Goal: Task Accomplishment & Management: Complete application form

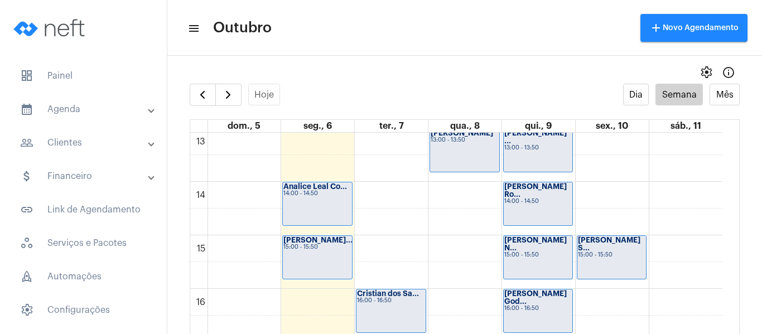
scroll to position [769, 0]
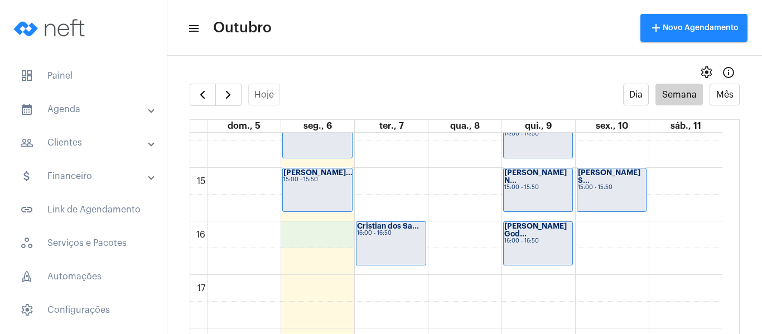
click at [306, 239] on div "00 01 02 03 04 05 06 07 08 09 10 11 12 13 14 15 16 17 18 19 20 21 22 23 [PERSON…" at bounding box center [456, 7] width 533 height 1286
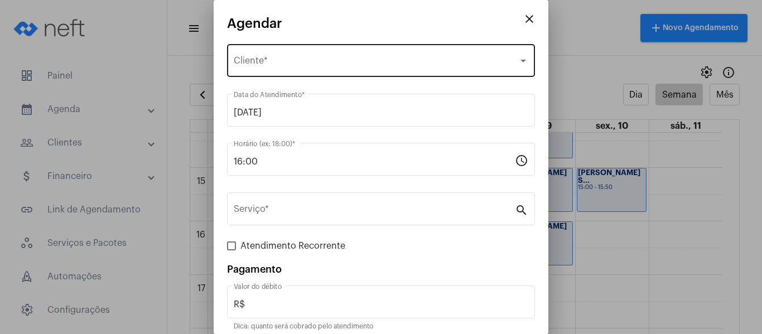
click at [292, 56] on div "Selecione o Cliente Cliente *" at bounding box center [381, 59] width 295 height 35
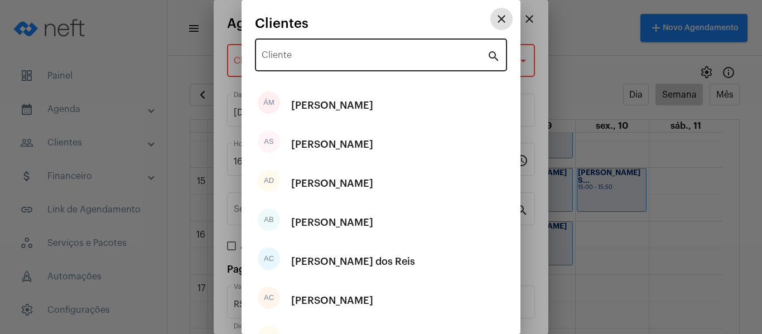
click at [315, 54] on input "Cliente" at bounding box center [375, 57] width 226 height 10
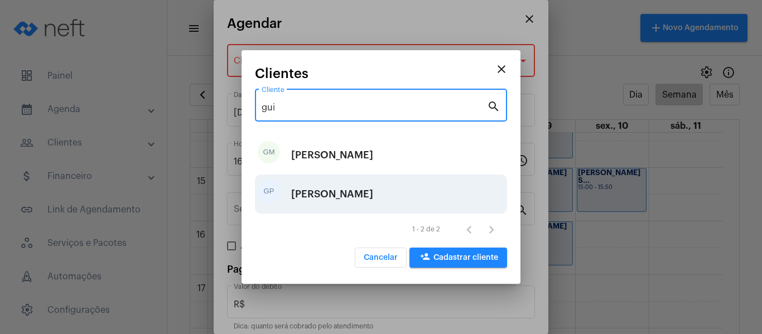
type input "gui"
click at [367, 200] on div "[PERSON_NAME]" at bounding box center [332, 194] width 82 height 33
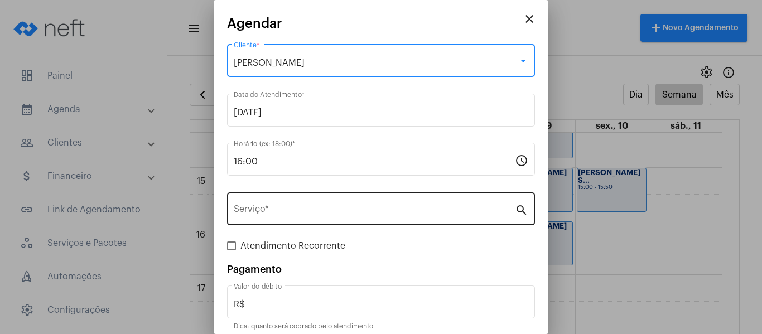
click at [356, 222] on div "Serviço *" at bounding box center [374, 207] width 281 height 35
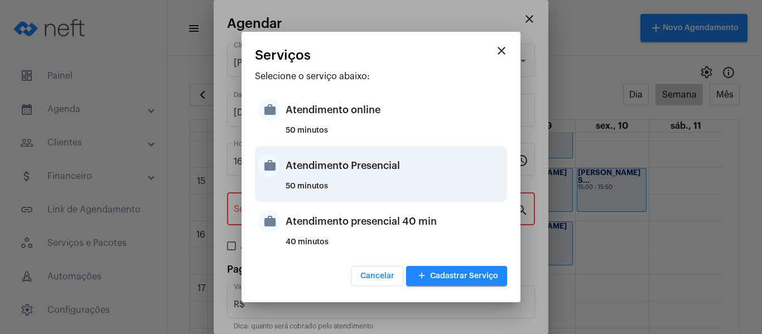
click at [359, 174] on div "Atendimento Presencial" at bounding box center [395, 165] width 219 height 33
type input "Atendimento Presencial"
type input "R$ 0"
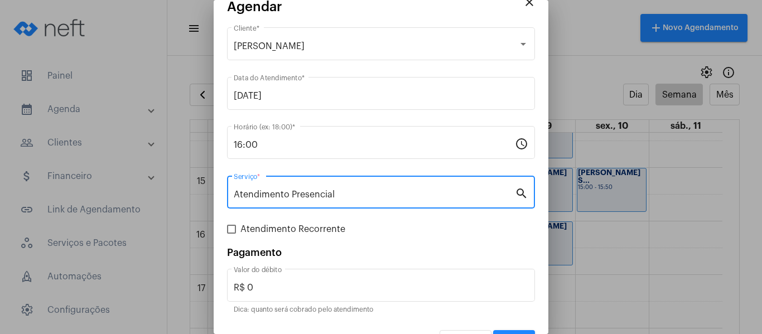
scroll to position [46, 0]
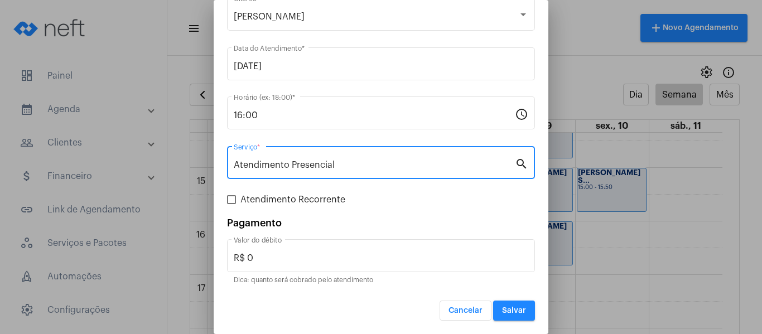
click at [305, 197] on span "Atendimento Recorrente" at bounding box center [293, 199] width 105 height 13
click at [232, 204] on input "Atendimento Recorrente" at bounding box center [231, 204] width 1 height 1
click at [233, 197] on span at bounding box center [231, 199] width 9 height 9
click at [232, 204] on input "Atendimento Recorrente" at bounding box center [231, 204] width 1 height 1
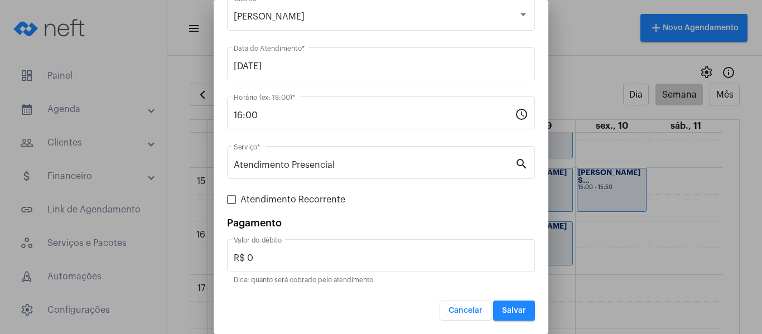
click at [228, 199] on span at bounding box center [231, 199] width 9 height 9
click at [231, 204] on input "Atendimento Recorrente" at bounding box center [231, 204] width 1 height 1
checkbox input "true"
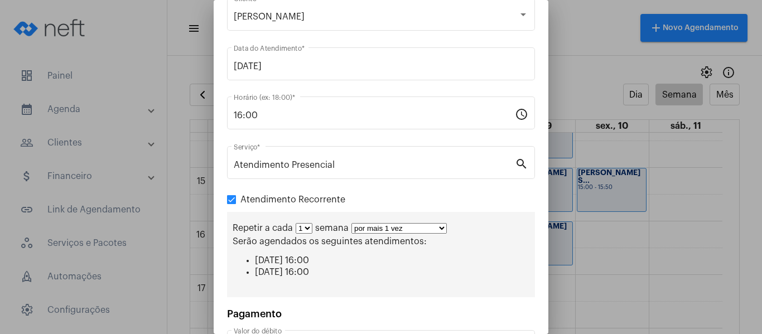
click at [361, 227] on select "por mais 1 vez por mais 2 vezes por mais 3 vezes por mais 4 vezes por mais 5 ve…" at bounding box center [399, 228] width 95 height 11
select select "3: 4"
click at [352, 223] on select "por mais 1 vez por mais 2 vezes por mais 3 vezes por mais 4 vezes por mais 5 ve…" at bounding box center [399, 228] width 95 height 11
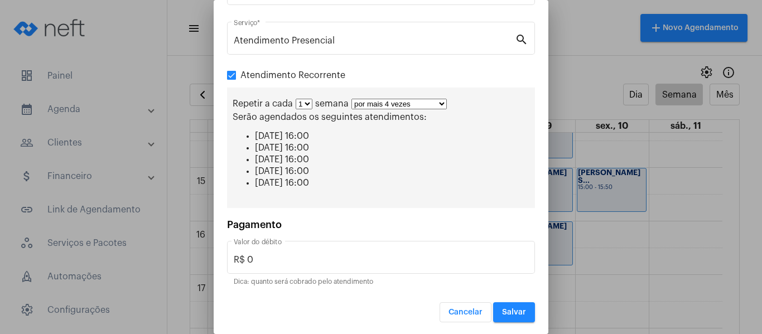
scroll to position [172, 0]
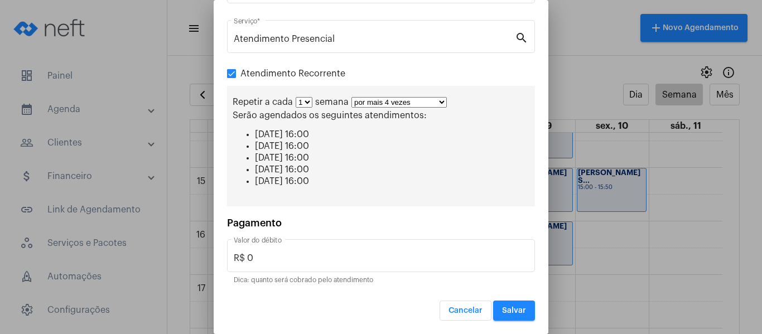
click at [516, 310] on span "Salvar" at bounding box center [514, 311] width 24 height 8
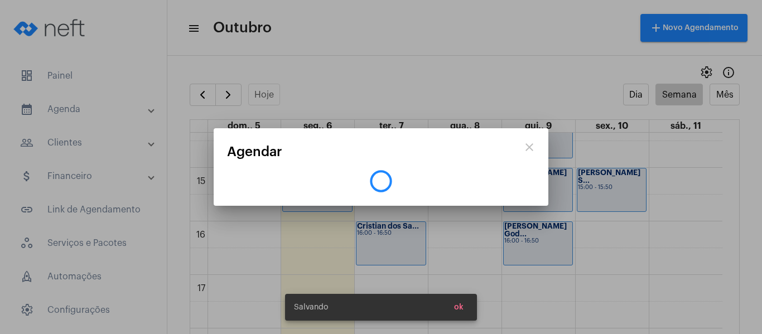
scroll to position [0, 0]
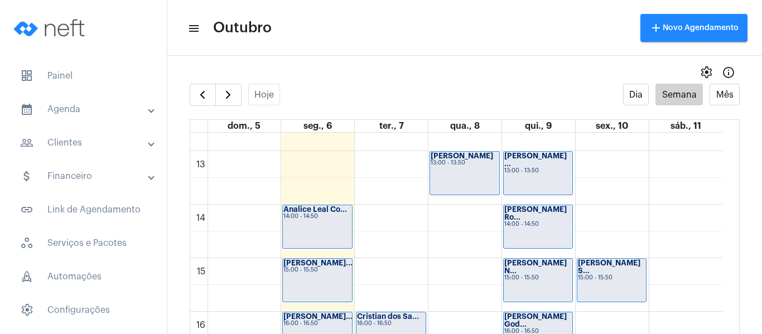
scroll to position [713, 0]
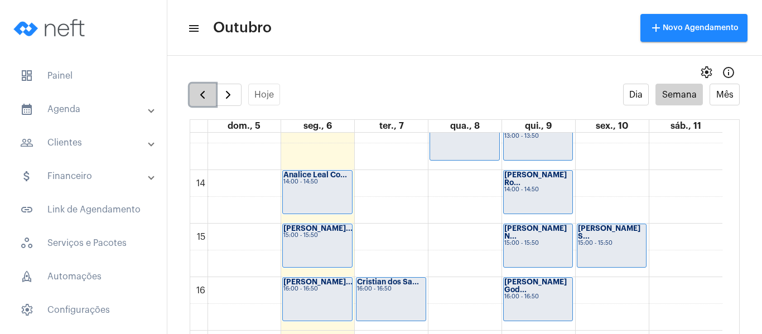
click at [199, 95] on span "button" at bounding box center [202, 94] width 13 height 13
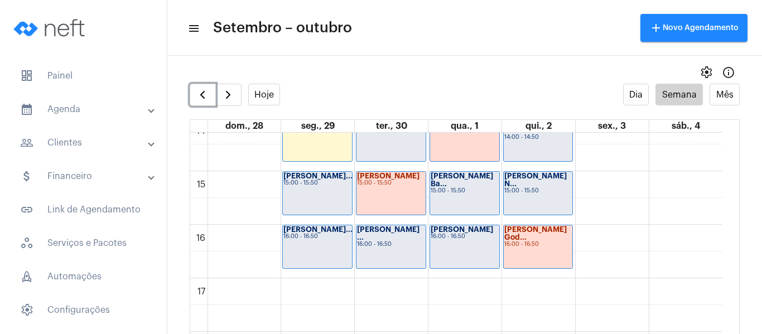
scroll to position [769, 0]
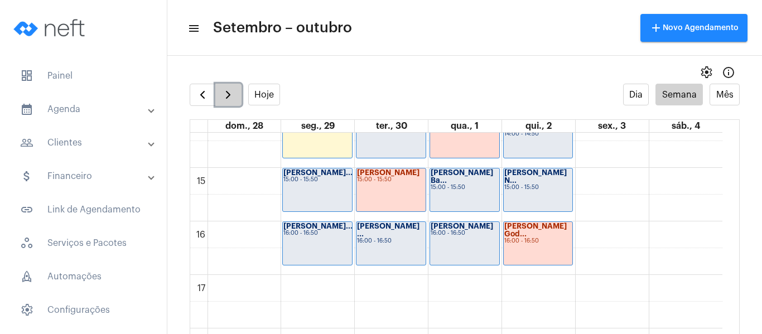
click at [228, 92] on span "button" at bounding box center [228, 94] width 13 height 13
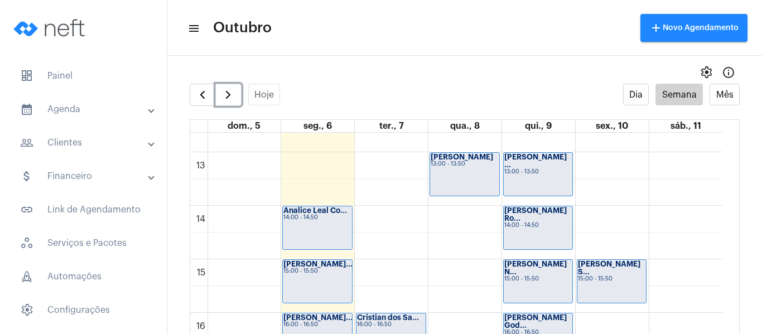
scroll to position [713, 0]
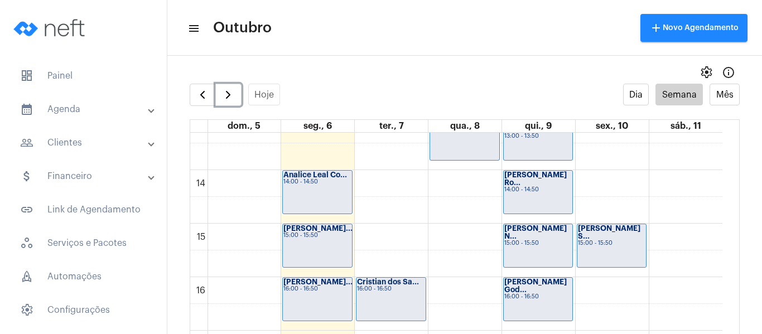
click at [368, 184] on div "00 01 02 03 04 05 06 07 08 09 10 11 12 13 14 15 16 17 18 19 20 21 22 23 [PERSON…" at bounding box center [456, 63] width 533 height 1286
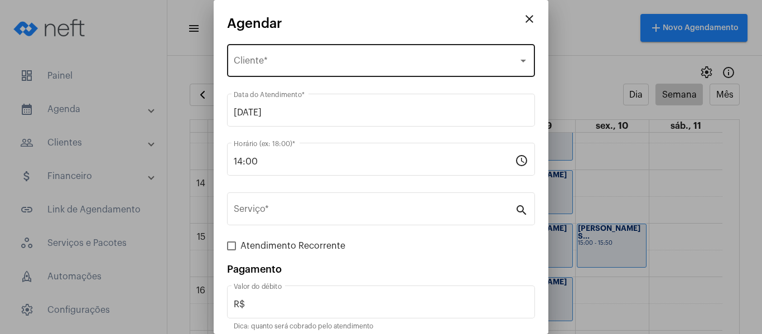
click at [306, 67] on span "Selecione o Cliente" at bounding box center [376, 63] width 285 height 10
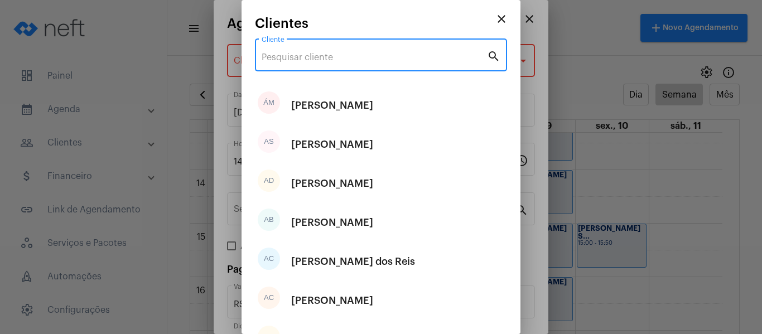
click at [310, 56] on input "Cliente" at bounding box center [375, 57] width 226 height 10
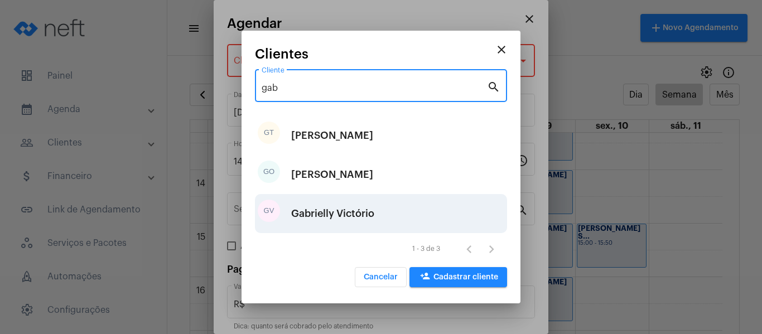
type input "gab"
click at [351, 207] on div "Gabrielly Victório" at bounding box center [332, 213] width 83 height 33
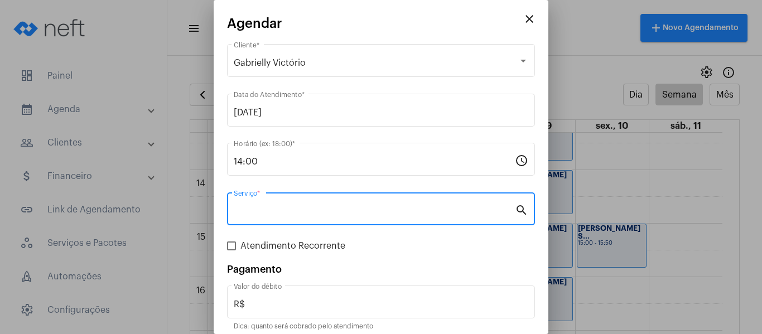
click at [351, 207] on input "Serviço *" at bounding box center [374, 212] width 281 height 10
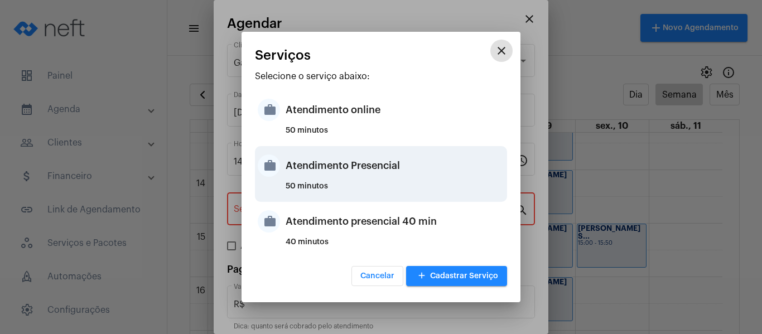
click at [340, 166] on div "Atendimento Presencial" at bounding box center [395, 165] width 219 height 33
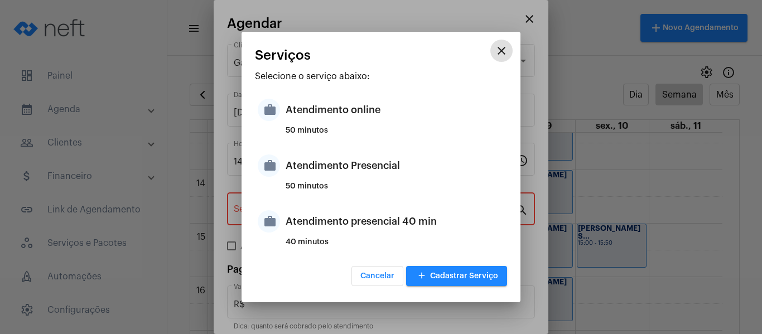
type input "Atendimento Presencial"
type input "R$ 0"
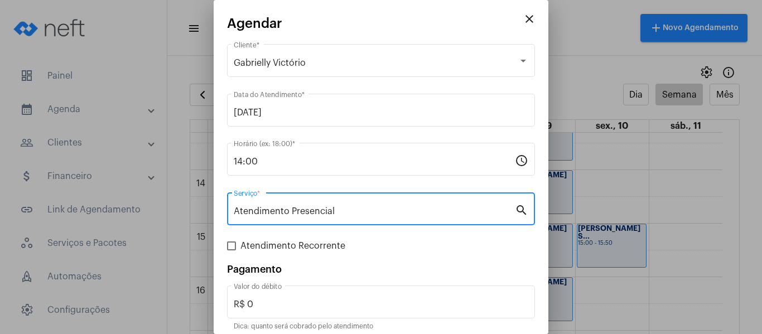
click at [235, 245] on span at bounding box center [231, 246] width 9 height 9
click at [232, 251] on input "Atendimento Recorrente" at bounding box center [231, 251] width 1 height 1
checkbox input "true"
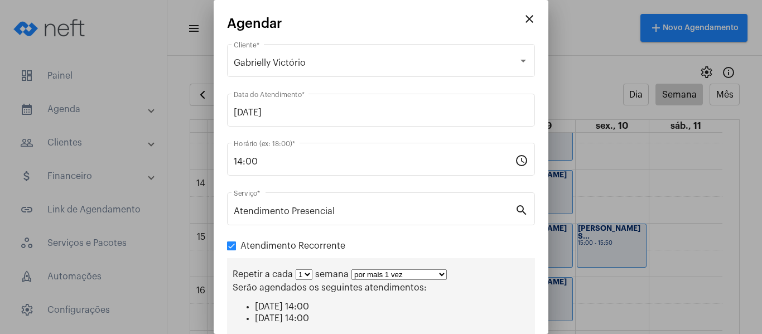
click at [367, 270] on div "Repetir a cada 1 2 3 4 5 6 7 8 semana por mais 1 vez por mais 2 vezes por mais …" at bounding box center [381, 300] width 308 height 85
click at [372, 276] on select "por mais 1 vez por mais 2 vezes por mais 3 vezes por mais 4 vezes por mais 5 ve…" at bounding box center [399, 275] width 95 height 11
select select "3: 4"
click at [352, 270] on select "por mais 1 vez por mais 2 vezes por mais 3 vezes por mais 4 vezes por mais 5 ve…" at bounding box center [399, 275] width 95 height 11
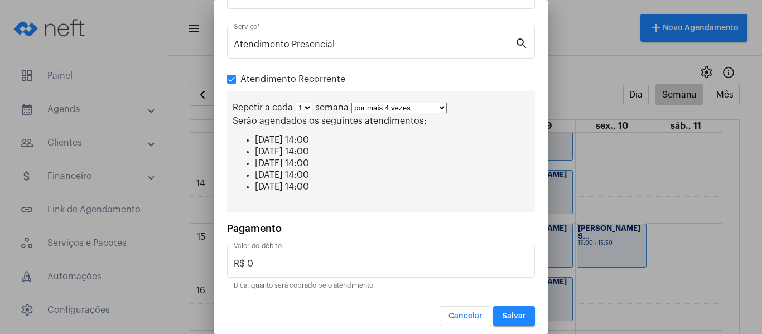
scroll to position [172, 0]
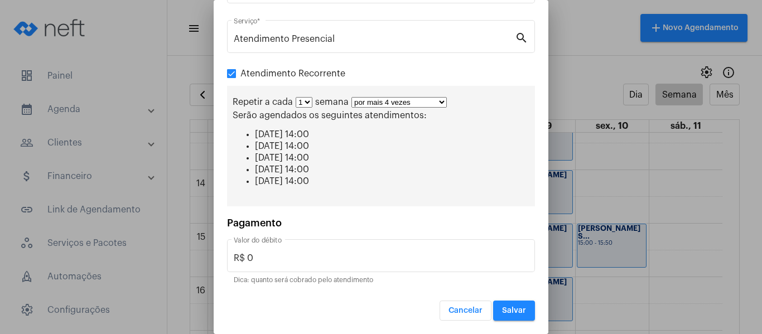
click at [517, 314] on span "Salvar" at bounding box center [514, 311] width 24 height 8
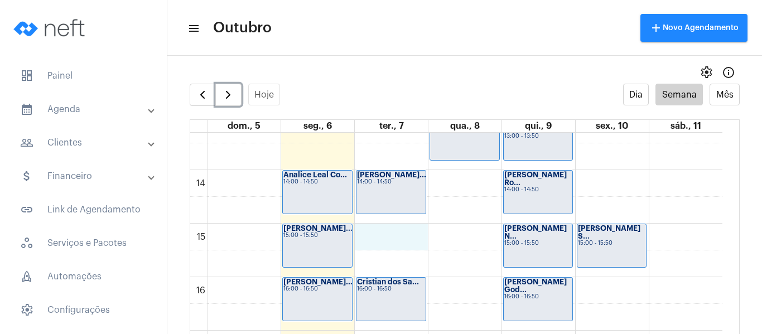
click at [382, 237] on div "00 01 02 03 04 05 06 07 08 09 10 11 12 13 14 15 16 17 18 19 20 21 22 23 [PERSON…" at bounding box center [456, 63] width 533 height 1286
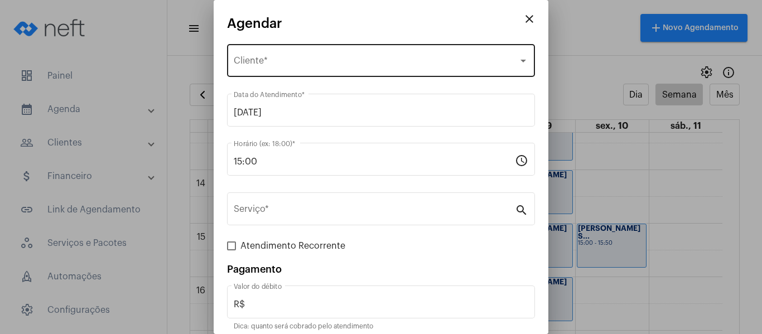
click at [282, 57] on div "Selecione o Cliente Cliente *" at bounding box center [381, 59] width 295 height 35
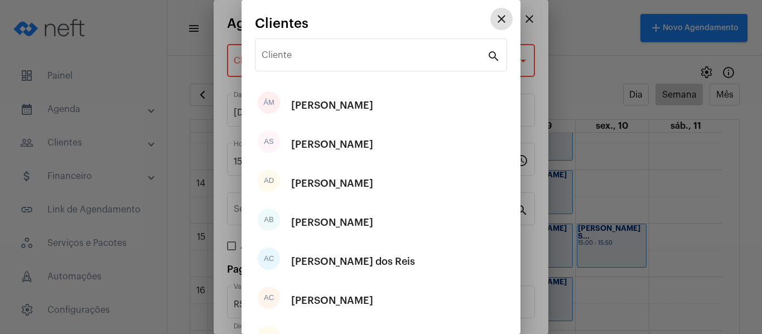
click at [282, 57] on input "Cliente" at bounding box center [375, 57] width 226 height 10
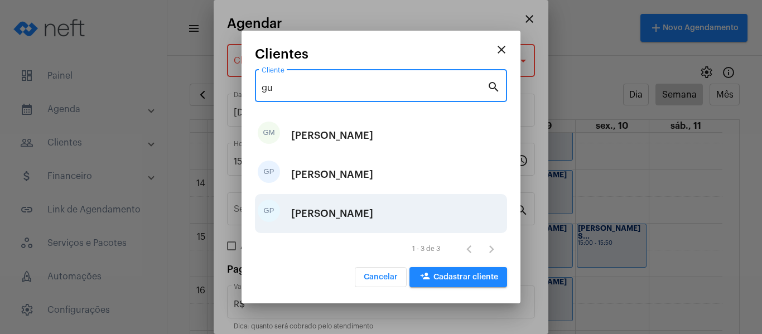
type input "gu"
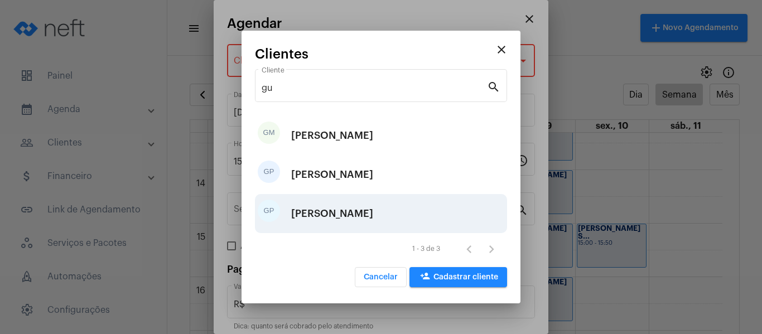
click at [344, 218] on div "[PERSON_NAME]" at bounding box center [332, 213] width 82 height 33
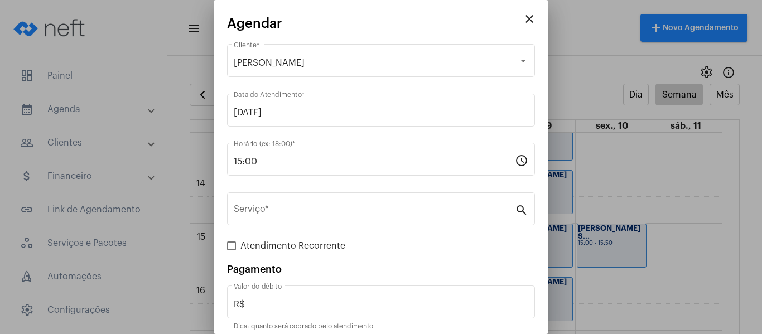
click at [344, 218] on div "Serviço *" at bounding box center [374, 207] width 281 height 35
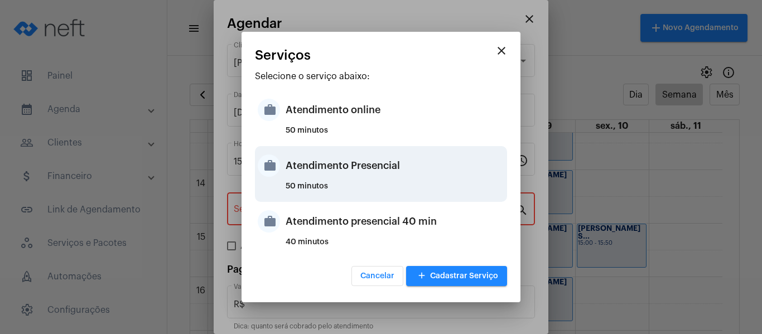
click at [343, 180] on div "Atendimento Presencial" at bounding box center [395, 165] width 219 height 33
type input "Atendimento Presencial"
type input "R$ 0"
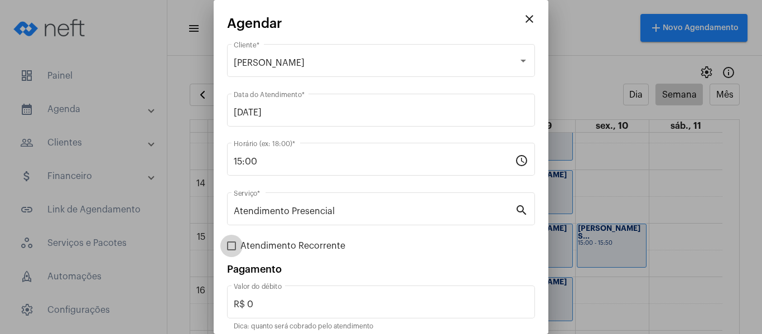
click at [261, 244] on span "Atendimento Recorrente" at bounding box center [293, 245] width 105 height 13
click at [232, 251] on input "Atendimento Recorrente" at bounding box center [231, 251] width 1 height 1
checkbox input "true"
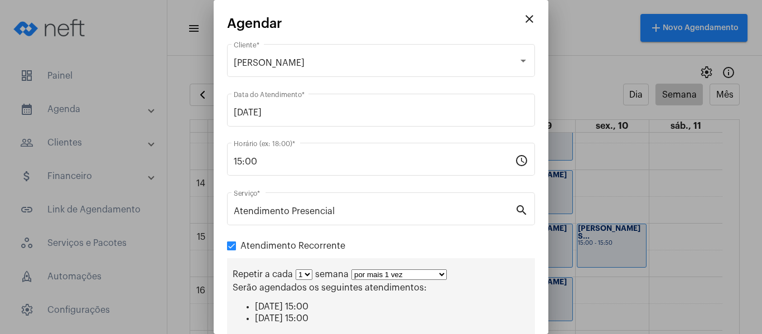
click at [372, 274] on select "por mais 1 vez por mais 2 vezes por mais 3 vezes por mais 4 vezes por mais 5 ve…" at bounding box center [399, 275] width 95 height 11
select select "3: 4"
click at [352, 270] on select "por mais 1 vez por mais 2 vezes por mais 3 vezes por mais 4 vezes por mais 5 ve…" at bounding box center [399, 275] width 95 height 11
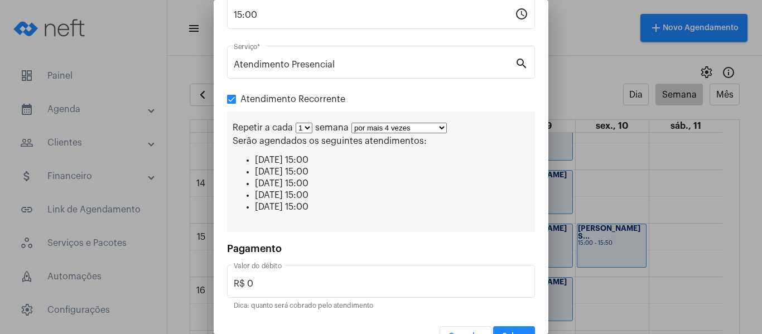
scroll to position [172, 0]
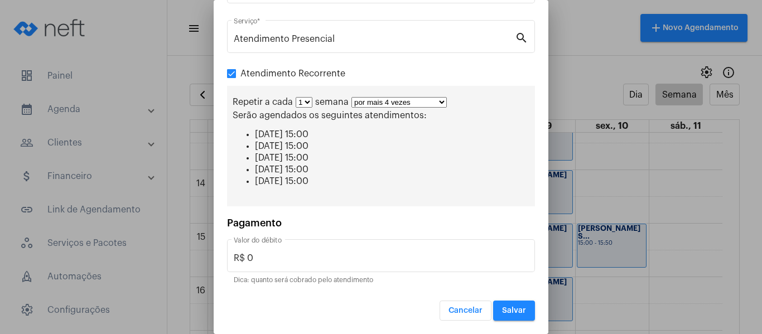
click at [520, 318] on button "Salvar" at bounding box center [514, 311] width 42 height 20
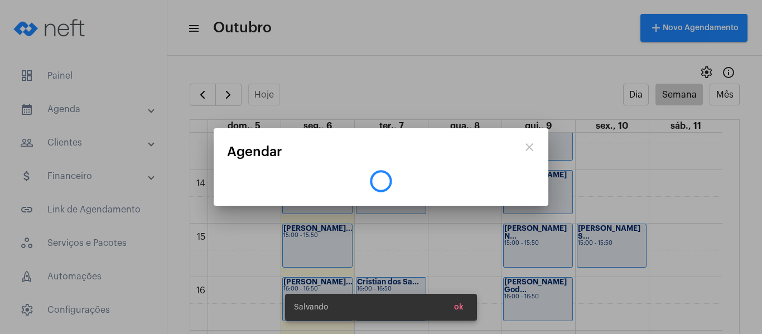
scroll to position [0, 0]
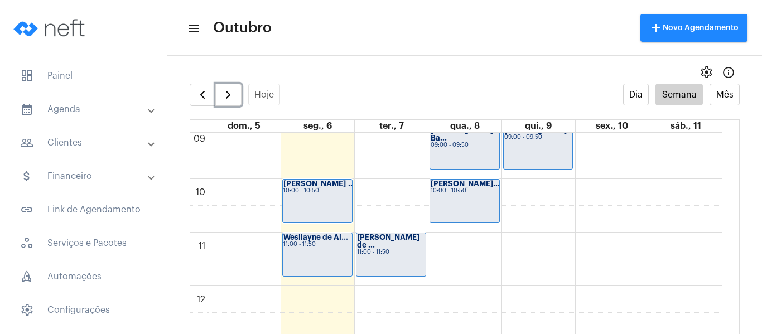
scroll to position [434, 0]
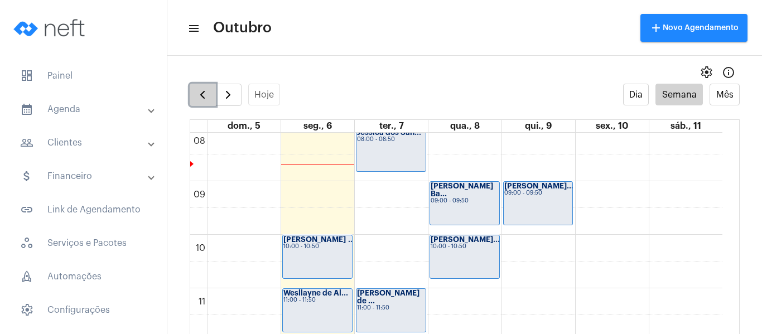
click at [209, 94] on span "button" at bounding box center [202, 94] width 13 height 13
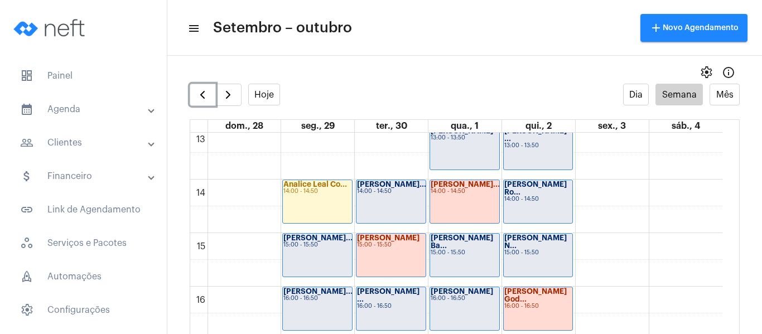
scroll to position [713, 0]
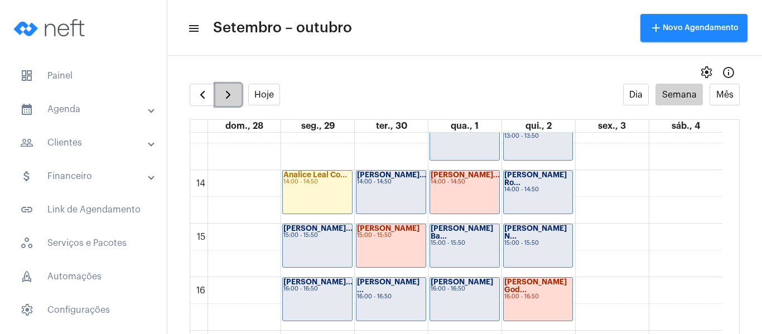
click at [224, 95] on span "button" at bounding box center [228, 94] width 13 height 13
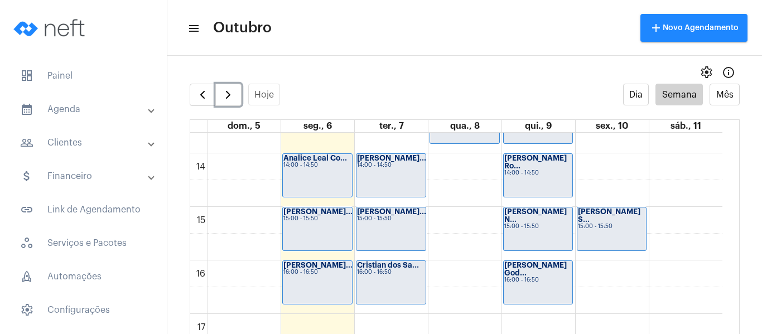
scroll to position [713, 0]
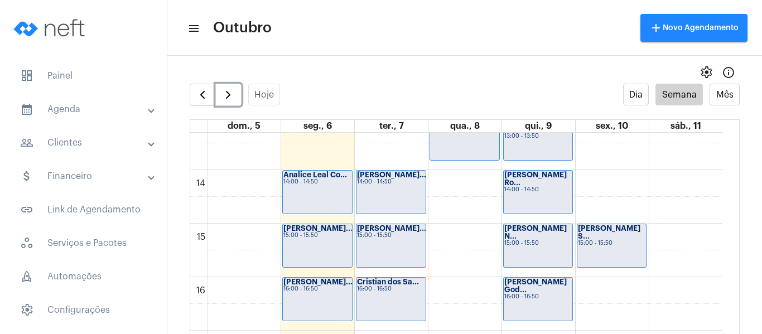
click at [459, 180] on div "00 01 02 03 04 05 06 07 08 09 10 11 12 13 14 15 16 17 18 19 20 21 22 23 [PERSON…" at bounding box center [456, 63] width 533 height 1286
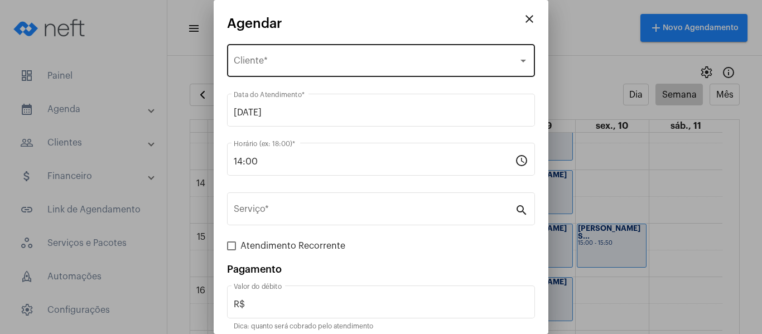
click at [262, 53] on div "Selecione o Cliente Cliente *" at bounding box center [381, 59] width 295 height 35
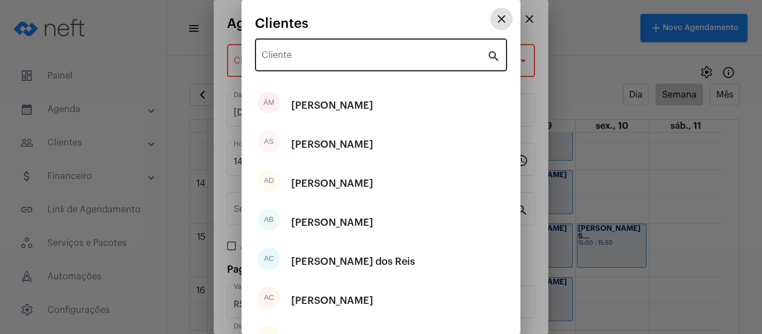
click at [271, 62] on input "Cliente" at bounding box center [375, 57] width 226 height 10
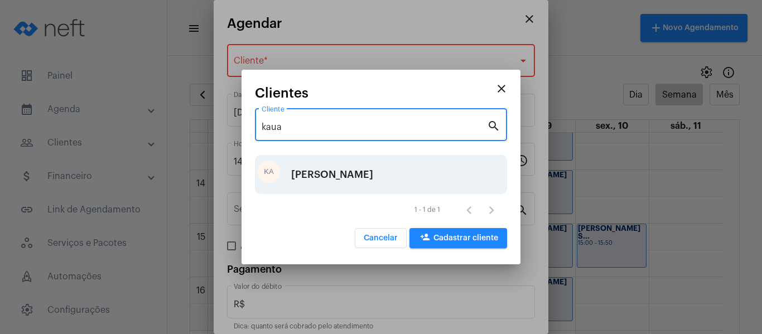
type input "kaua"
click at [319, 182] on div "[PERSON_NAME]" at bounding box center [332, 174] width 82 height 33
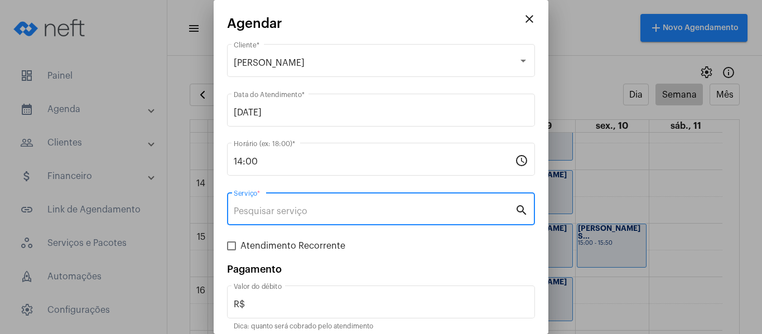
click at [308, 212] on input "Serviço *" at bounding box center [374, 212] width 281 height 10
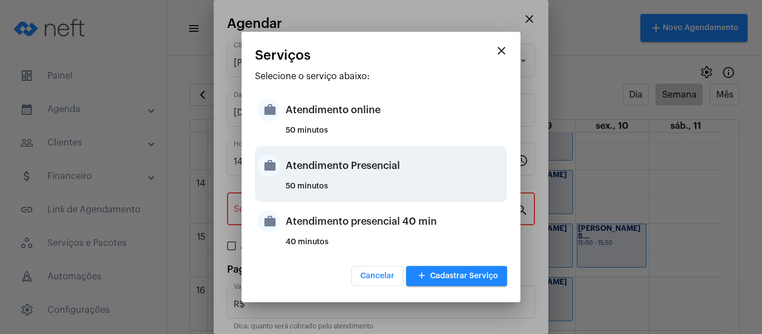
click at [318, 164] on div "Atendimento Presencial" at bounding box center [395, 165] width 219 height 33
type input "Atendimento Presencial"
type input "R$ 0"
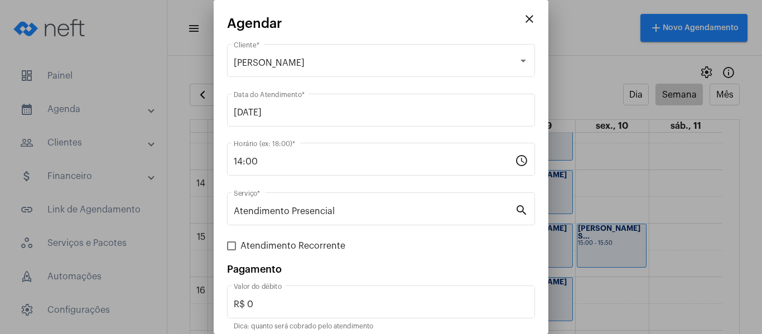
click at [226, 242] on mat-dialog-container "close [PERSON_NAME] Cliente * [DATE] Data do Atendimento * 14:00 Horário (ex: 1…" at bounding box center [381, 167] width 335 height 334
click at [229, 244] on span at bounding box center [231, 246] width 9 height 9
click at [231, 251] on input "Atendimento Recorrente" at bounding box center [231, 251] width 1 height 1
checkbox input "true"
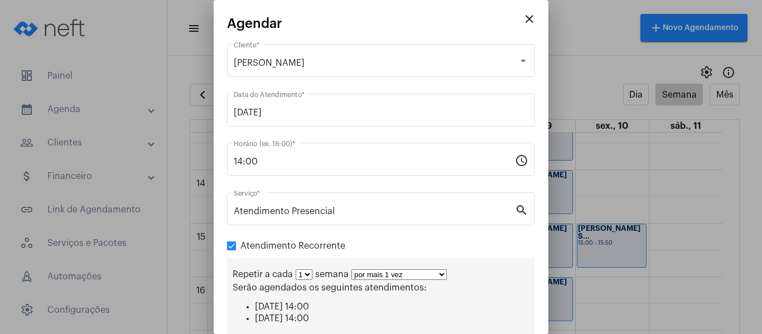
click at [359, 279] on select "por mais 1 vez por mais 2 vezes por mais 3 vezes por mais 4 vezes por mais 5 ve…" at bounding box center [399, 275] width 95 height 11
select select "3: 4"
click at [352, 270] on select "por mais 1 vez por mais 2 vezes por mais 3 vezes por mais 4 vezes por mais 5 ve…" at bounding box center [399, 275] width 95 height 11
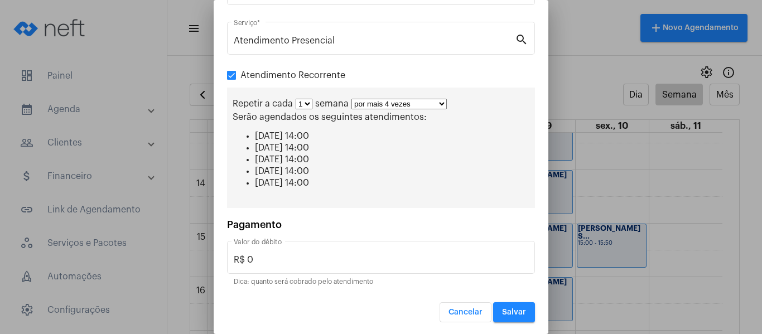
scroll to position [172, 0]
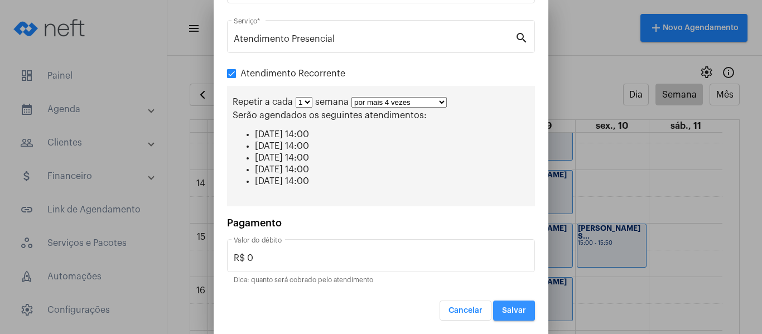
click at [502, 310] on span "Salvar" at bounding box center [514, 311] width 24 height 8
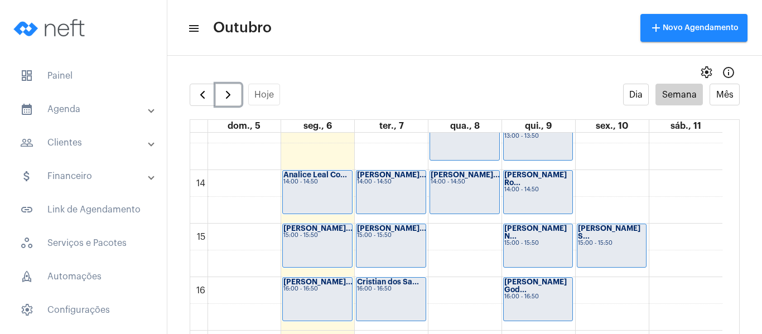
click at [454, 246] on div "00 01 02 03 04 05 06 07 08 09 10 11 12 13 14 15 16 17 18 19 20 21 22 23 [PERSON…" at bounding box center [456, 63] width 533 height 1286
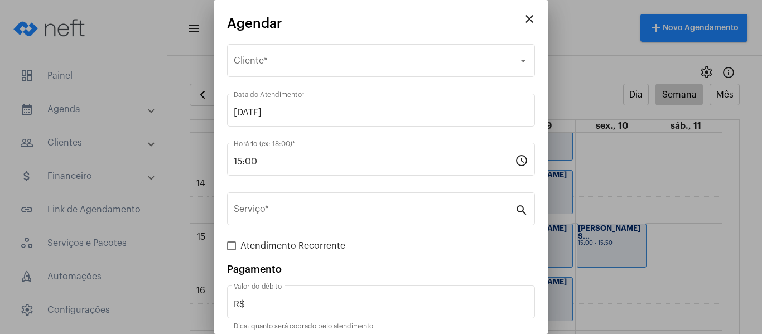
click at [523, 17] on mat-icon "close" at bounding box center [529, 18] width 13 height 13
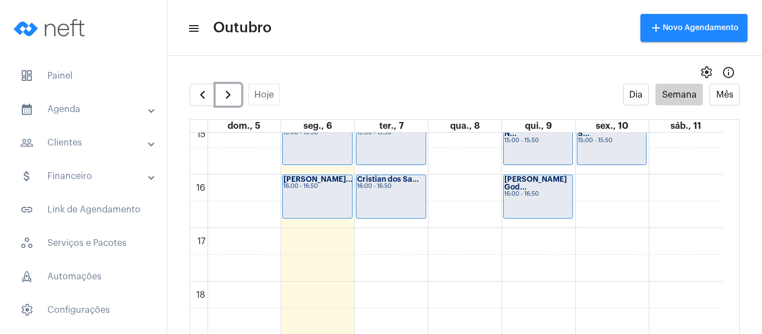
scroll to position [824, 0]
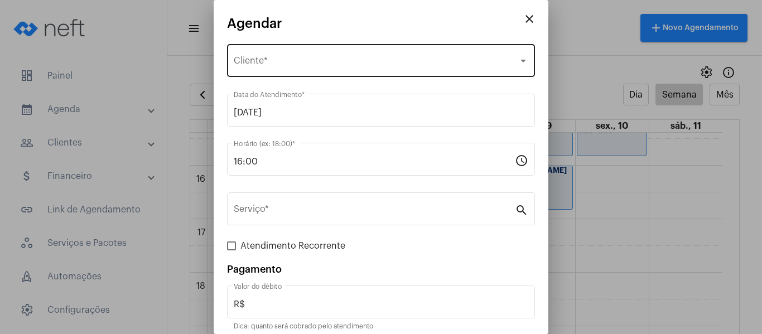
click at [314, 61] on span "Selecione o Cliente" at bounding box center [376, 63] width 285 height 10
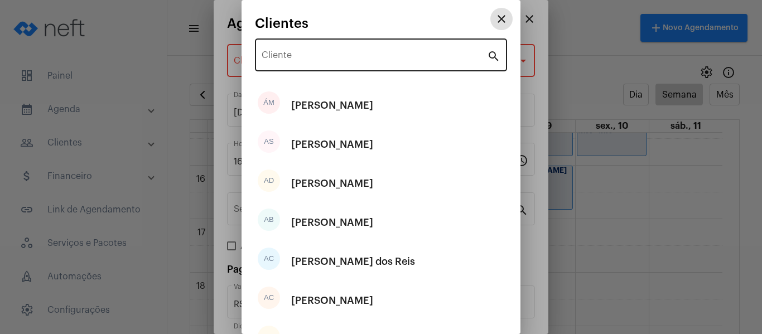
click at [311, 53] on input "Cliente" at bounding box center [375, 57] width 226 height 10
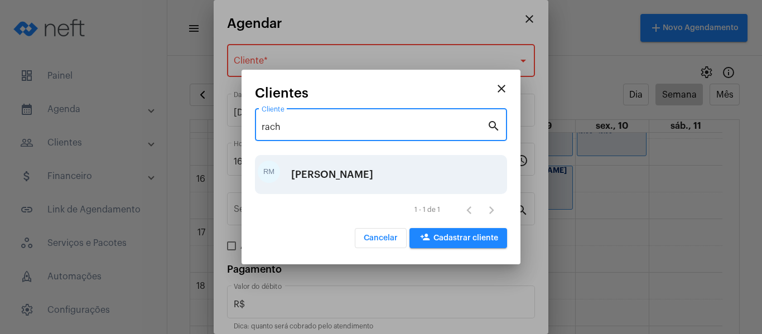
type input "rach"
click at [333, 181] on div "[PERSON_NAME]" at bounding box center [332, 174] width 82 height 33
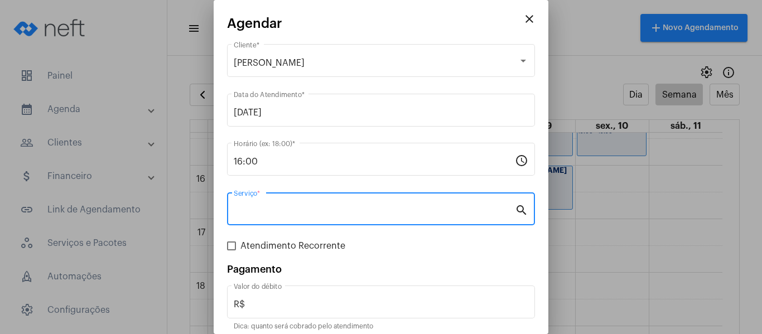
click at [320, 214] on input "Serviço *" at bounding box center [374, 212] width 281 height 10
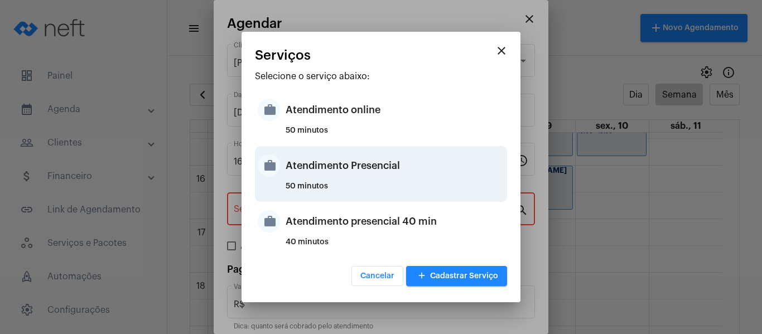
click at [335, 180] on div "Atendimento Presencial" at bounding box center [395, 165] width 219 height 33
type input "Atendimento Presencial"
type input "R$ 0"
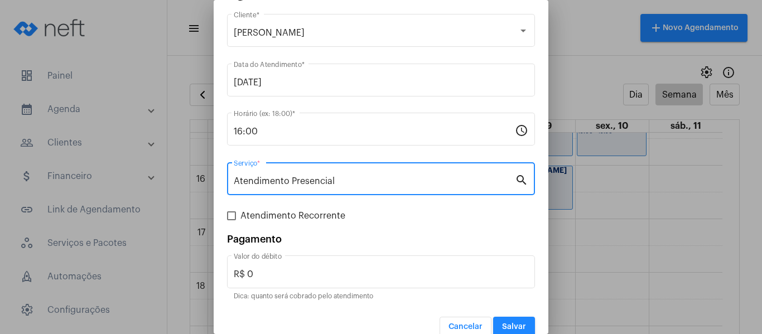
scroll to position [46, 0]
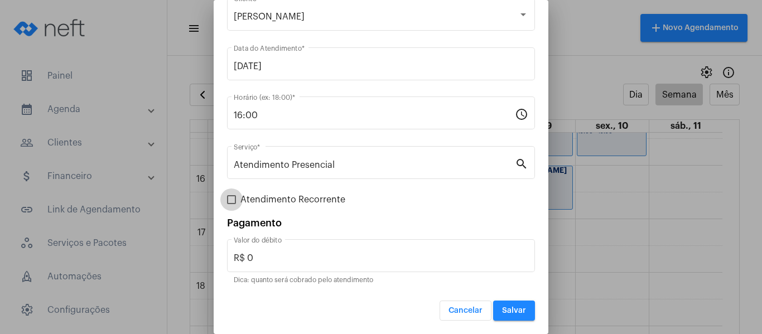
click at [276, 195] on span "Atendimento Recorrente" at bounding box center [293, 199] width 105 height 13
click at [232, 204] on input "Atendimento Recorrente" at bounding box center [231, 204] width 1 height 1
checkbox input "true"
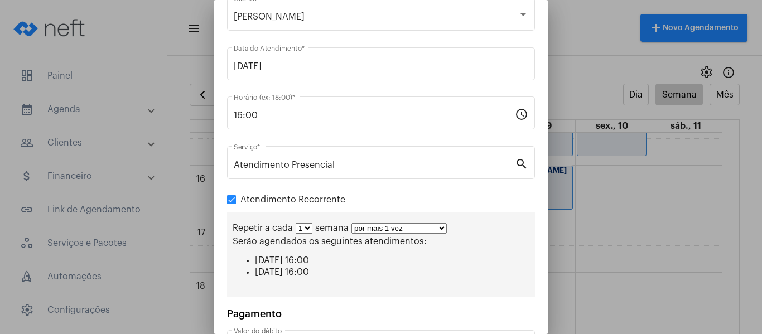
click at [377, 232] on select "por mais 1 vez por mais 2 vezes por mais 3 vezes por mais 4 vezes por mais 5 ve…" at bounding box center [399, 228] width 95 height 11
select select "3: 4"
click at [352, 223] on select "por mais 1 vez por mais 2 vezes por mais 3 vezes por mais 4 vezes por mais 5 ve…" at bounding box center [399, 228] width 95 height 11
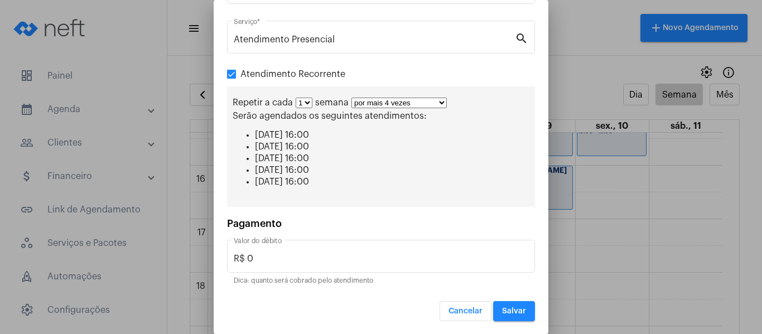
scroll to position [172, 0]
click at [502, 309] on span "Salvar" at bounding box center [514, 311] width 24 height 8
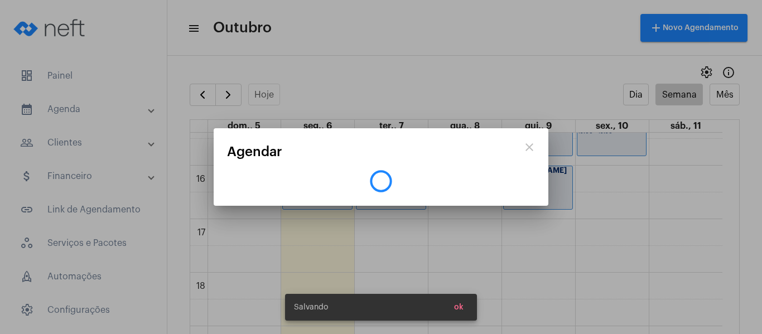
scroll to position [0, 0]
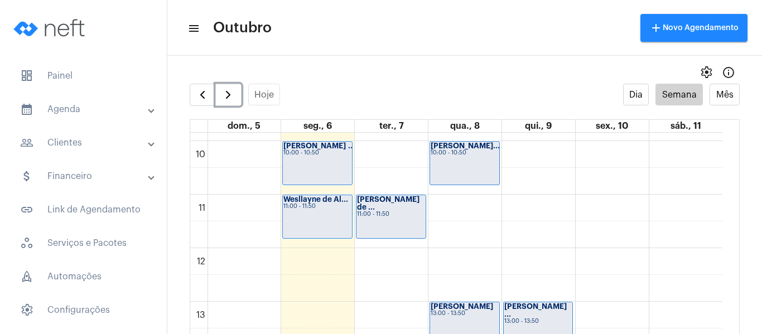
scroll to position [545, 0]
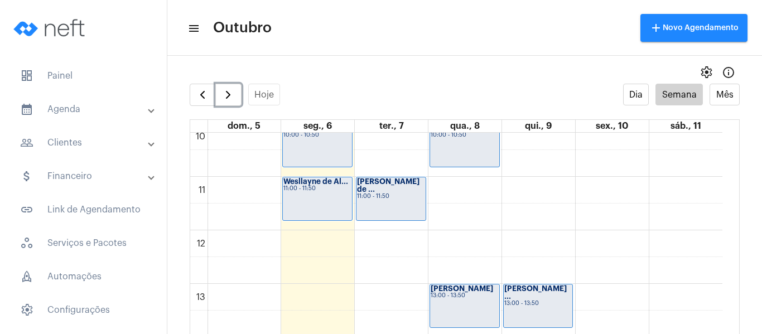
click at [605, 246] on div "00 01 02 03 04 05 06 07 08 09 10 11 12 13 14 15 16 17 18 19 20 21 22 23 [PERSON…" at bounding box center [456, 230] width 533 height 1286
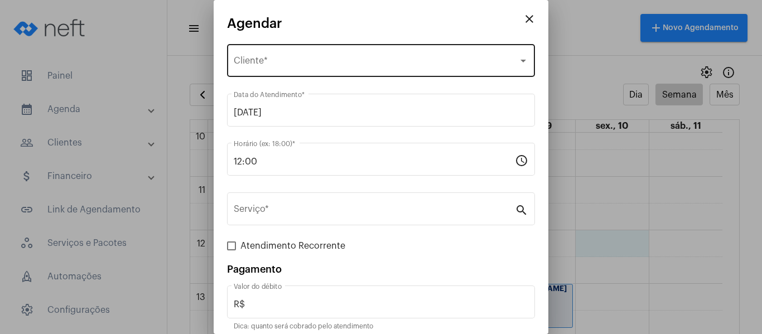
click at [323, 54] on div "Selecione o Cliente Cliente *" at bounding box center [381, 59] width 295 height 35
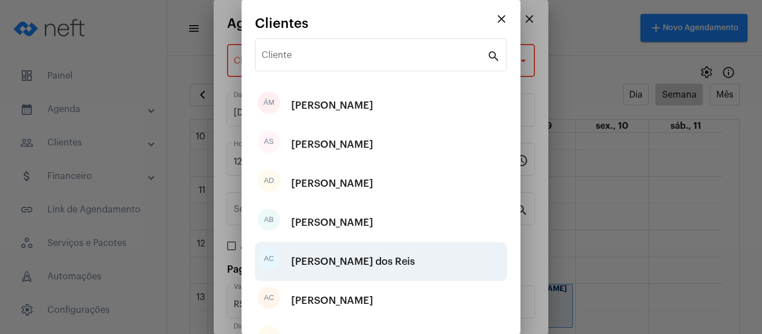
click at [337, 261] on div "[PERSON_NAME] dos Reis" at bounding box center [353, 261] width 124 height 33
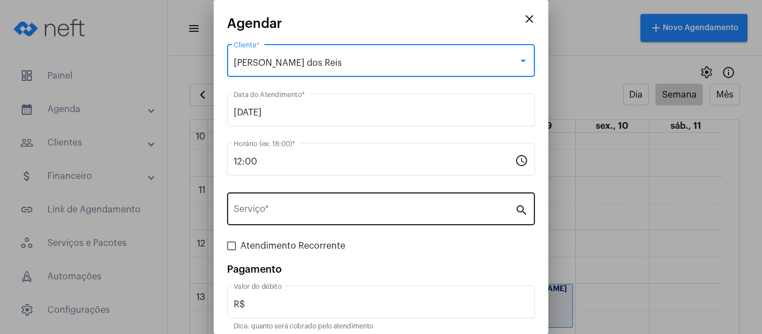
click at [268, 210] on input "Serviço *" at bounding box center [374, 212] width 281 height 10
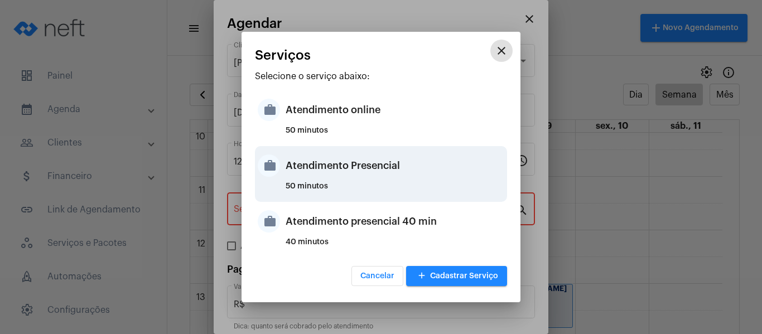
click at [287, 170] on div "Atendimento Presencial" at bounding box center [395, 165] width 219 height 33
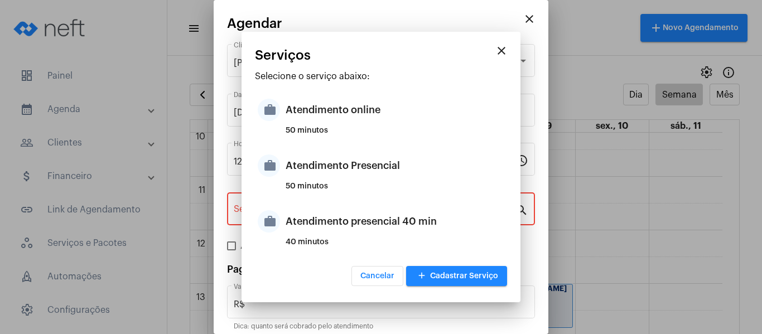
type input "Atendimento Presencial"
type input "R$ 0"
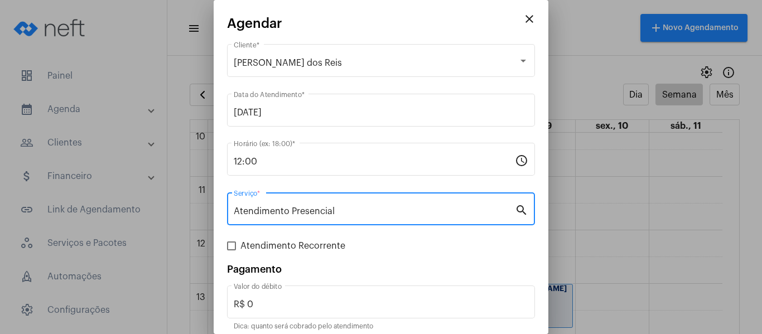
click at [233, 243] on span at bounding box center [231, 246] width 9 height 9
click at [232, 251] on input "Atendimento Recorrente" at bounding box center [231, 251] width 1 height 1
checkbox input "true"
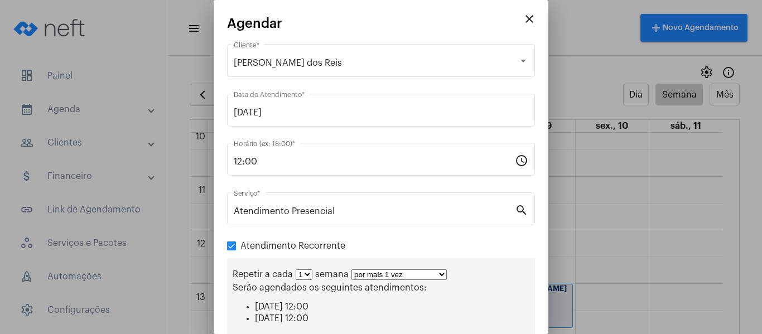
click at [369, 275] on select "por mais 1 vez por mais 2 vezes por mais 3 vezes por mais 4 vezes por mais 5 ve…" at bounding box center [399, 275] width 95 height 11
select select "3: 4"
click at [352, 270] on select "por mais 1 vez por mais 2 vezes por mais 3 vezes por mais 4 vezes por mais 5 ve…" at bounding box center [399, 275] width 95 height 11
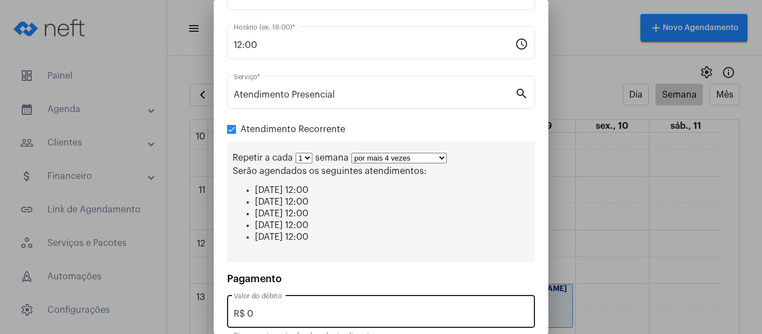
scroll to position [172, 0]
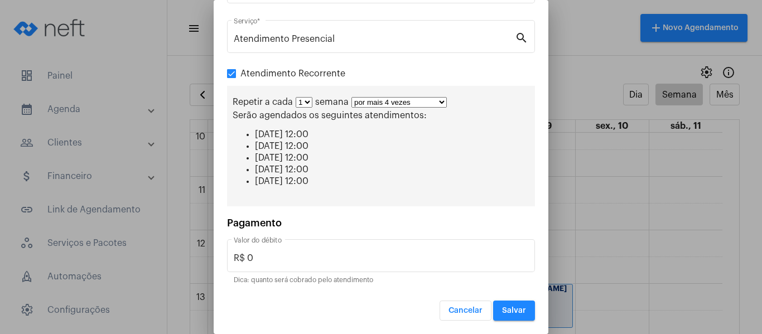
click at [507, 313] on span "Salvar" at bounding box center [514, 311] width 24 height 8
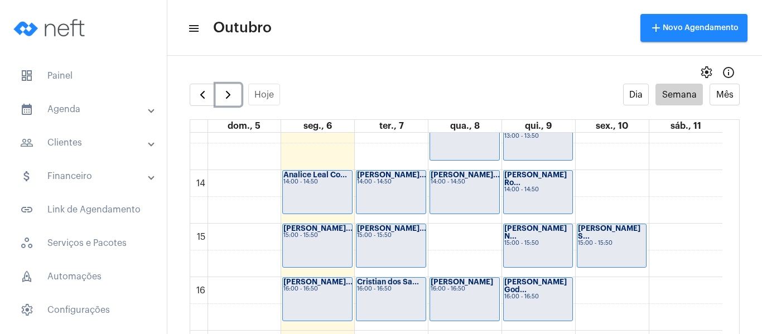
scroll to position [657, 0]
